Goal: Task Accomplishment & Management: Use online tool/utility

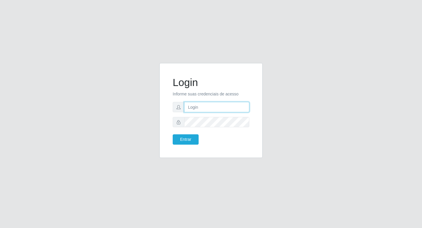
click at [203, 106] on input "text" at bounding box center [216, 107] width 65 height 10
type input "fabianabemais@b6"
click at [185, 138] on button "Entrar" at bounding box center [185, 139] width 26 height 10
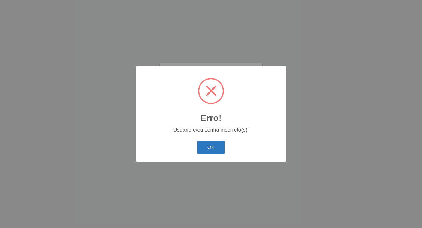
click at [206, 147] on button "OK" at bounding box center [210, 147] width 27 height 14
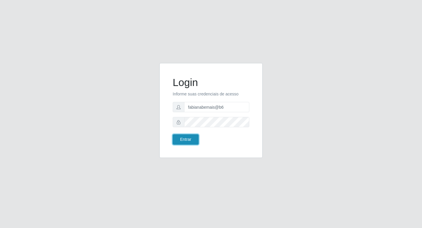
click at [184, 139] on button "Entrar" at bounding box center [185, 139] width 26 height 10
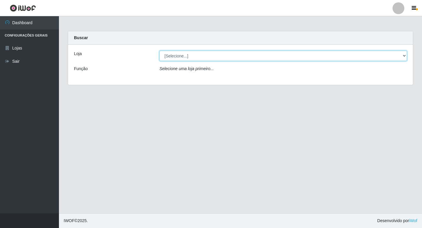
click at [405, 54] on select "[Selecione...] Bemais Supermercados - B6 Colibris" at bounding box center [282, 56] width 247 height 10
select select "406"
click at [159, 51] on select "[Selecione...] Bemais Supermercados - B6 Colibris" at bounding box center [282, 56] width 247 height 10
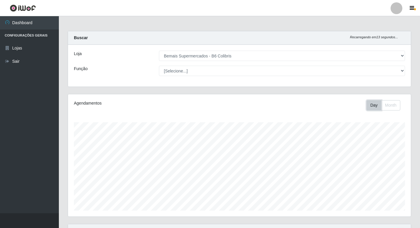
click at [377, 108] on button "Day" at bounding box center [373, 105] width 15 height 10
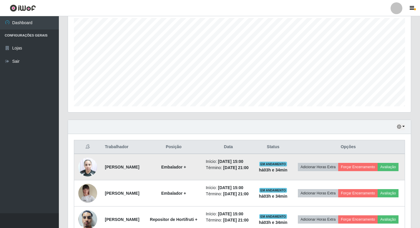
scroll to position [29, 0]
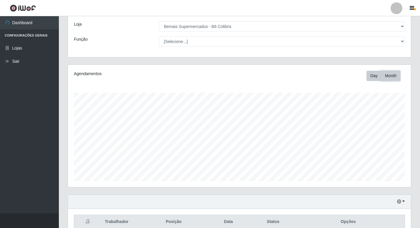
click at [388, 76] on button "Month" at bounding box center [390, 76] width 19 height 10
click at [374, 78] on button "Day" at bounding box center [373, 76] width 15 height 10
click at [405, 200] on div "Hoje 1 dia 3 dias 1 Semana Não encerrados" at bounding box center [239, 202] width 343 height 14
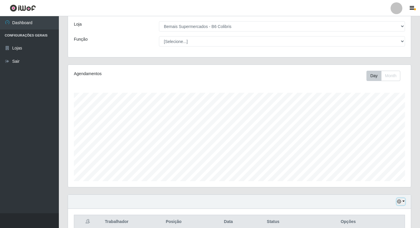
click at [404, 202] on button "button" at bounding box center [401, 201] width 8 height 7
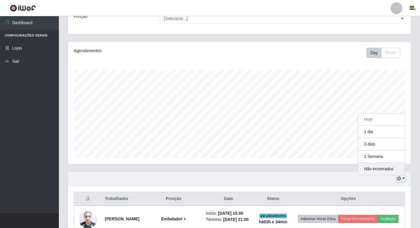
scroll to position [59, 0]
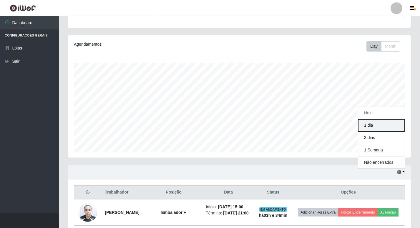
click at [370, 127] on button "1 dia" at bounding box center [381, 125] width 47 height 12
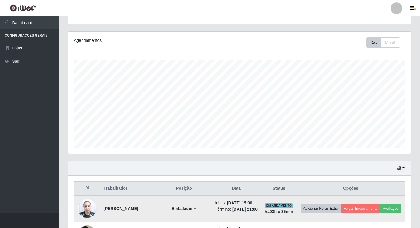
scroll to position [95, 0]
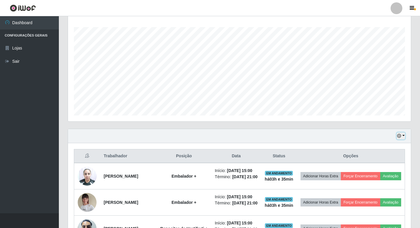
click at [403, 138] on button "button" at bounding box center [401, 135] width 8 height 7
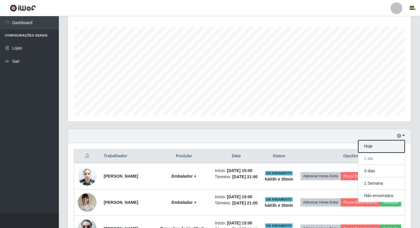
click at [381, 146] on button "Hoje" at bounding box center [381, 146] width 47 height 12
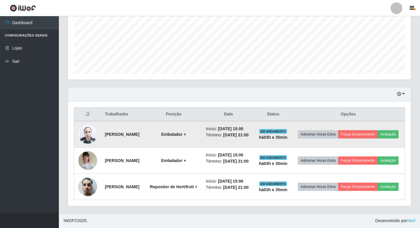
scroll to position [169, 0]
